Goal: Find specific page/section: Find specific page/section

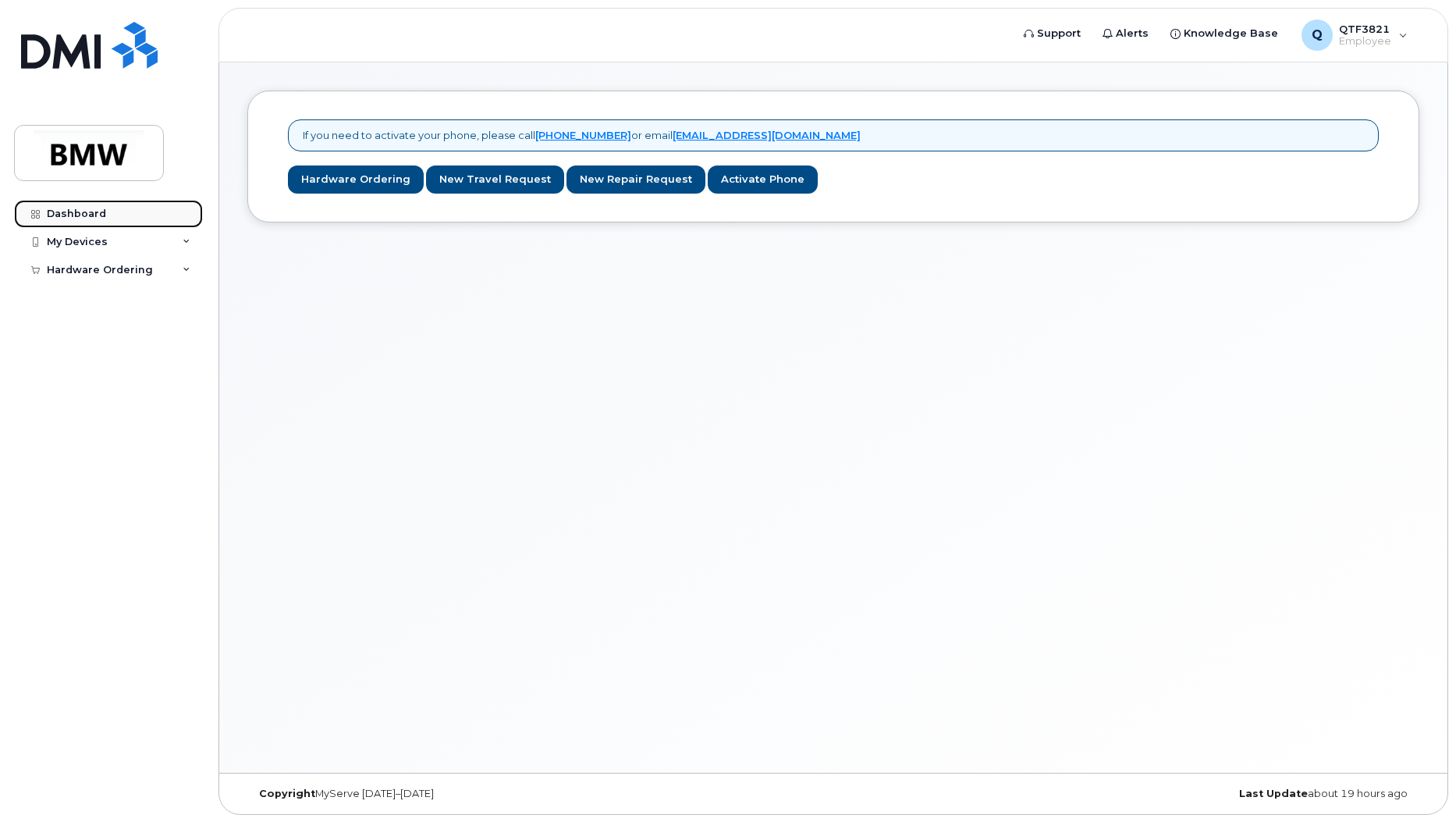
click at [121, 217] on link "Dashboard" at bounding box center [108, 214] width 189 height 28
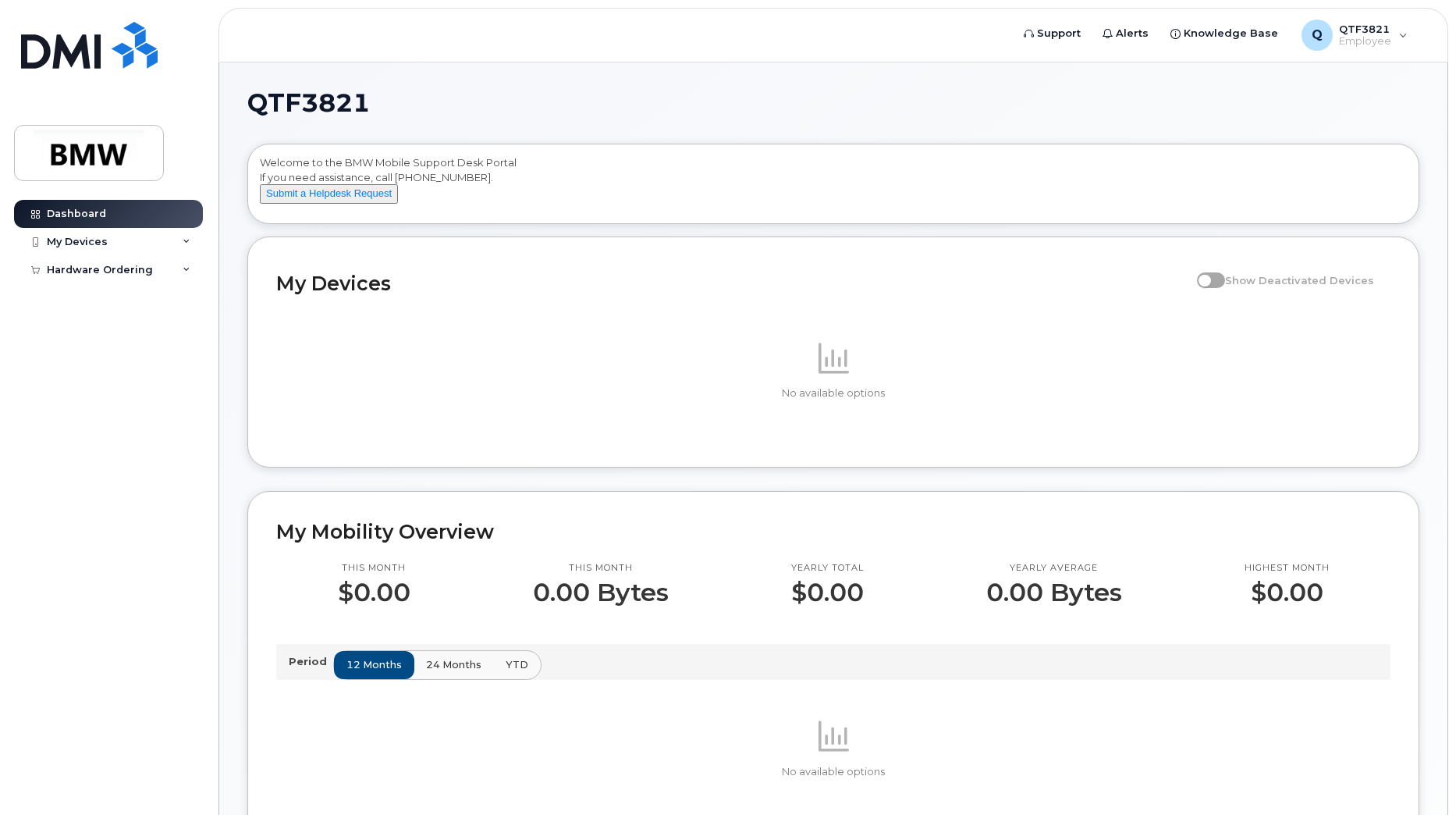
click at [116, 244] on div "My Devices" at bounding box center [108, 242] width 189 height 28
click at [101, 240] on div "My Devices" at bounding box center [77, 241] width 61 height 12
click at [789, 369] on p at bounding box center [833, 358] width 1115 height 38
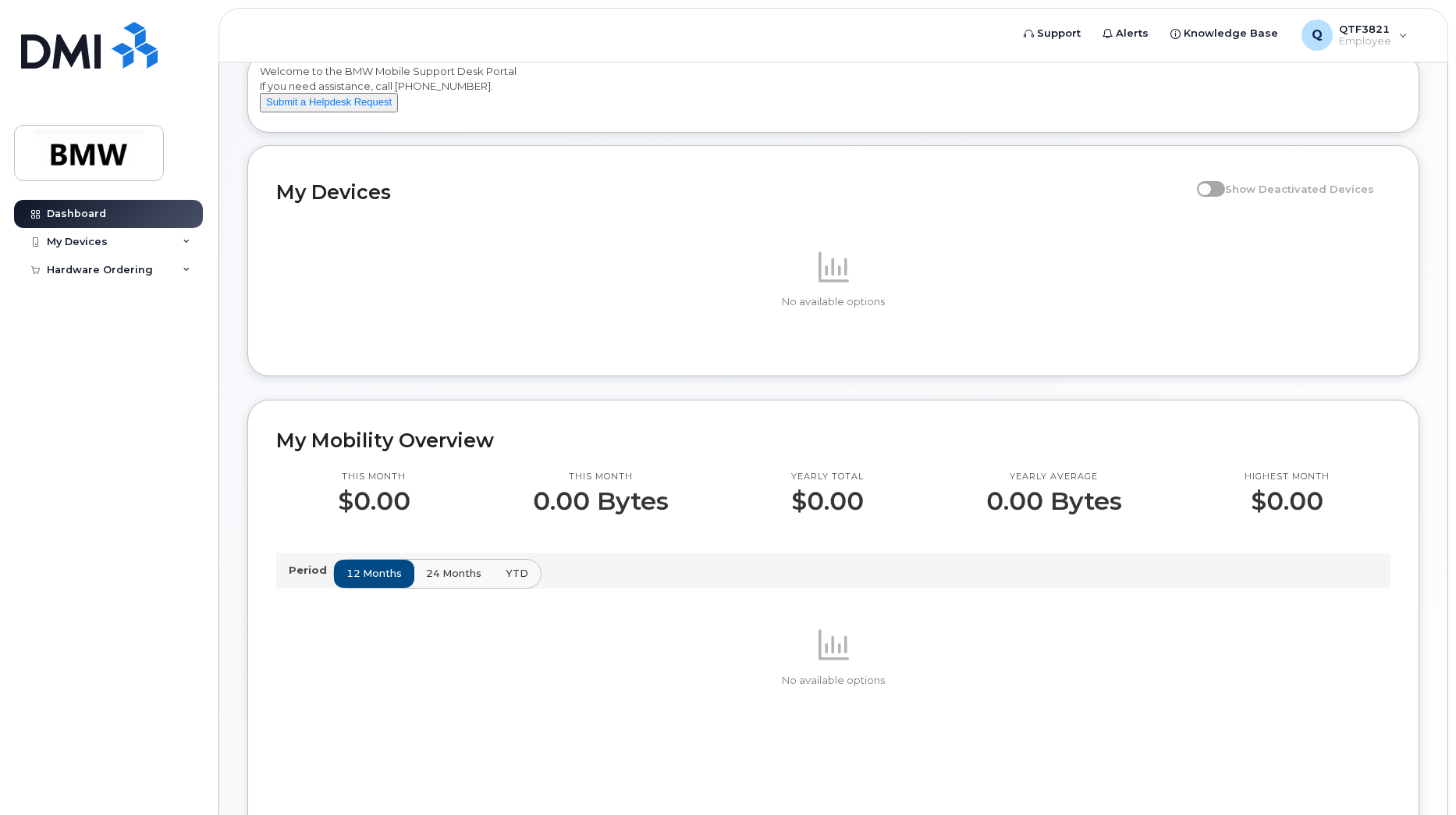
scroll to position [234, 0]
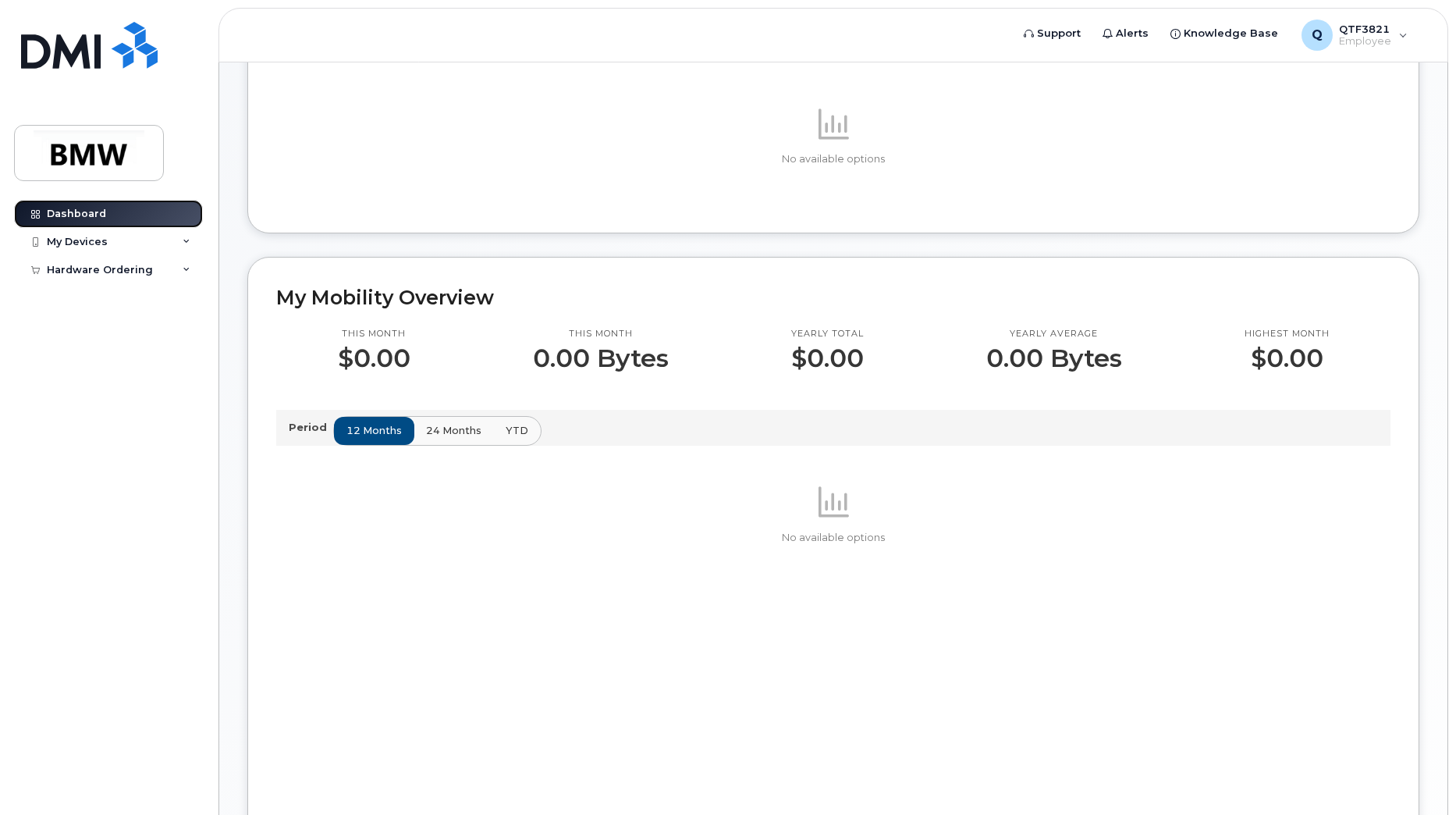
click at [110, 215] on link "Dashboard" at bounding box center [108, 214] width 189 height 28
click at [104, 282] on div "Hardware Ordering" at bounding box center [108, 270] width 189 height 28
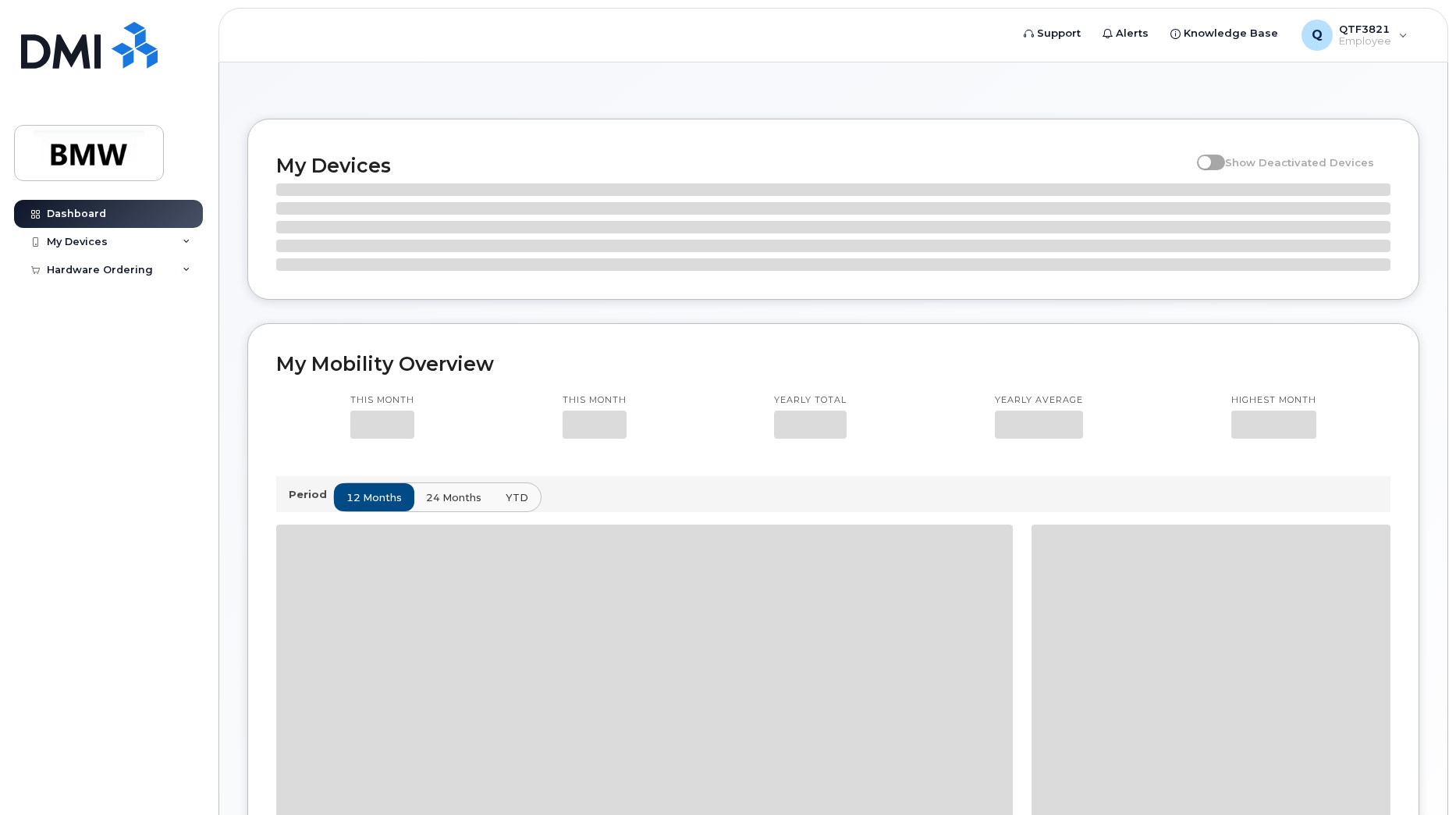
click at [98, 302] on div "Dashboard My Devices Add Device Hardware Ordering New Order" at bounding box center [110, 496] width 193 height 592
